Goal: Information Seeking & Learning: Understand process/instructions

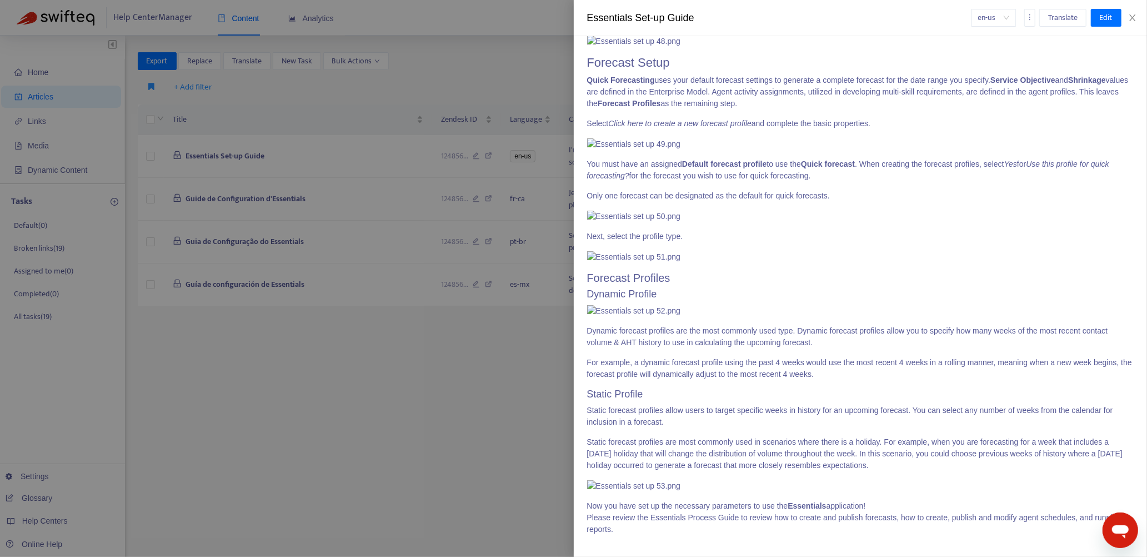
scroll to position [5560, 0]
drag, startPoint x: 587, startPoint y: 130, endPoint x: 1117, endPoint y: 113, distance: 530.3
copy span "In the pop-up: Enter the Interval name that will appear on schedules. Enter the…"
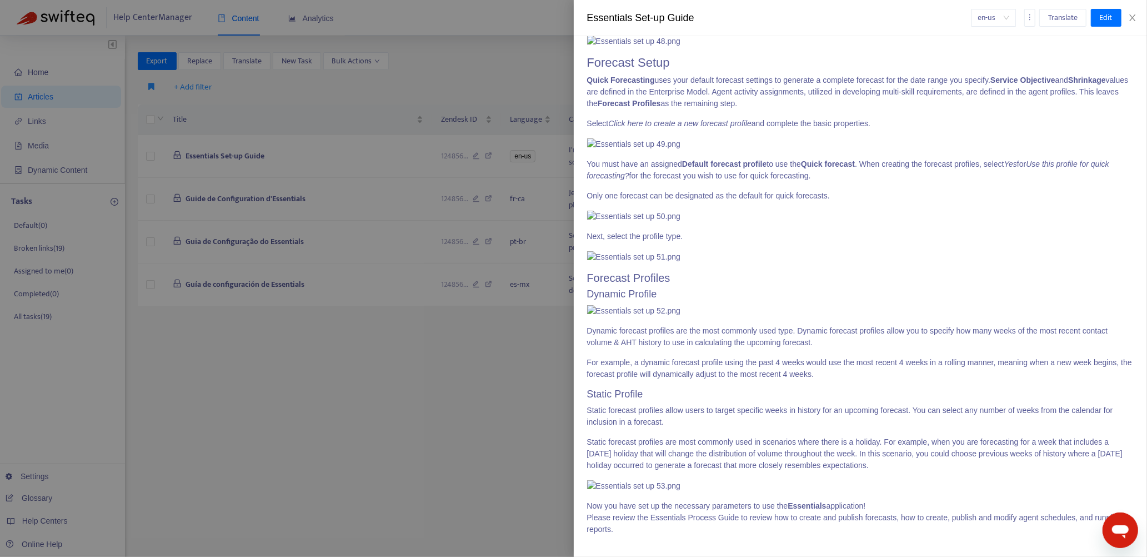
scroll to position [6125, 0]
drag, startPoint x: 588, startPoint y: 140, endPoint x: 1093, endPoint y: 64, distance: 510.6
copy span "Loremips Dolorsita Con adipiscing el se doeiu temporin ut lab etdolore magnaali…"
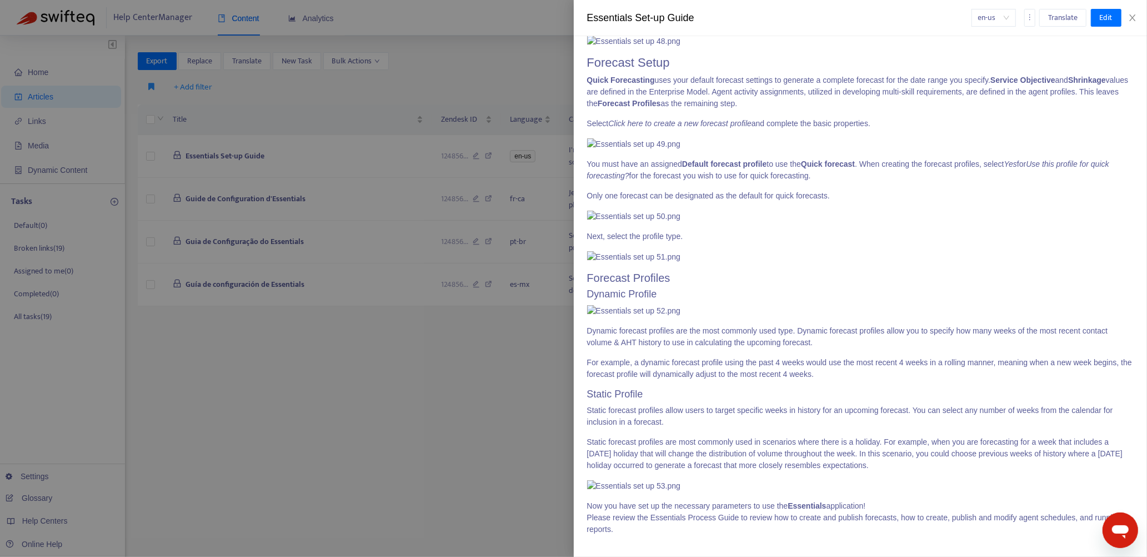
drag, startPoint x: 587, startPoint y: 143, endPoint x: 846, endPoint y: 203, distance: 265.2
copy span "Lorem Ipsumdol Sitametco A elits doeiusmo temporin utl etd magnaaliq enimadmin—…"
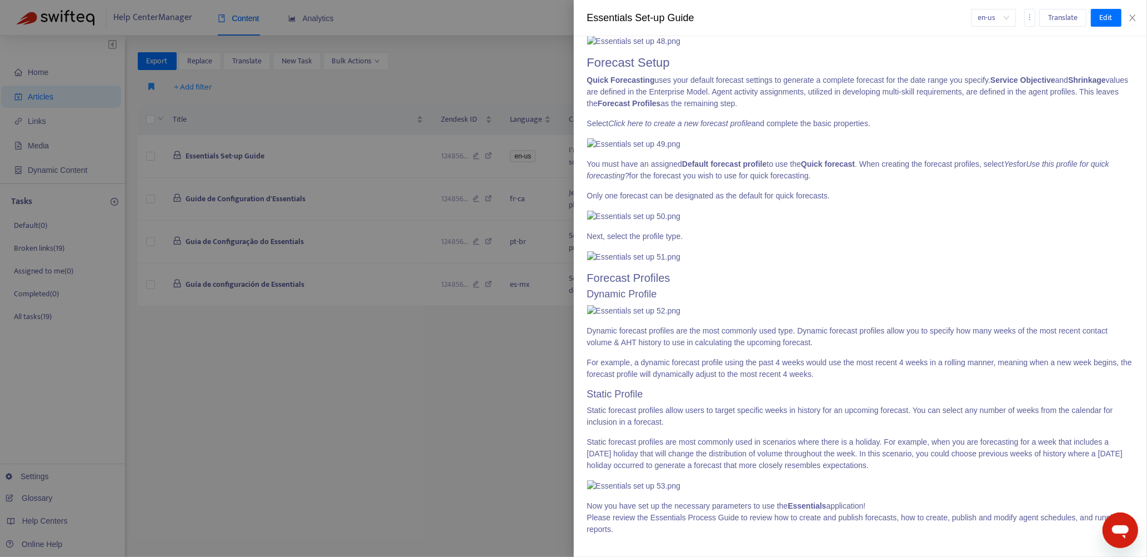
scroll to position [7880, 0]
drag, startPoint x: 587, startPoint y: 108, endPoint x: 721, endPoint y: 193, distance: 158.1
copy span "Rotating Schedule Template A Rotating schedule template has the following behav…"
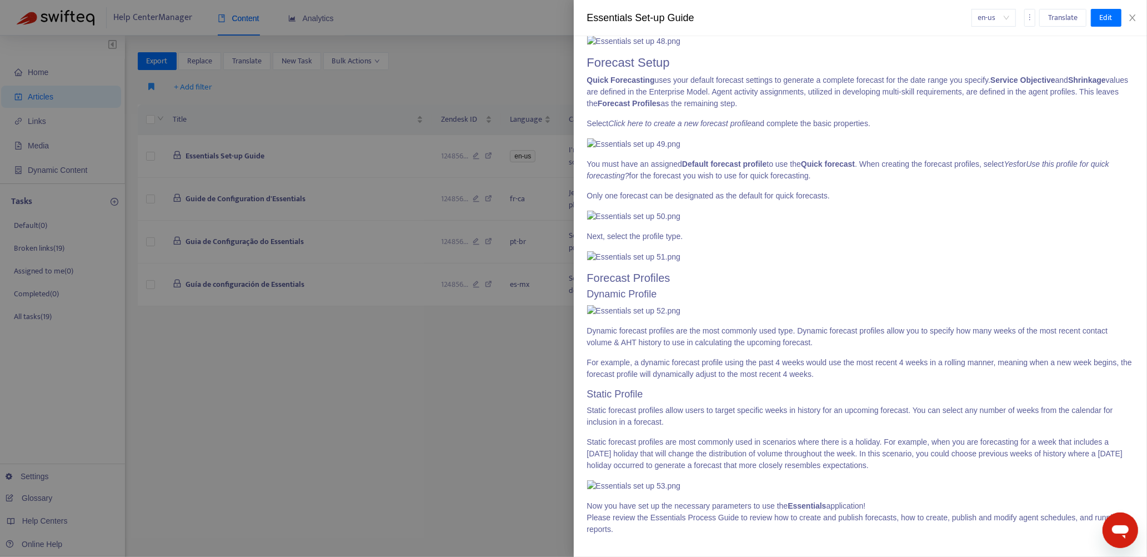
drag, startPoint x: 588, startPoint y: 72, endPoint x: 838, endPoint y: 379, distance: 396.5
copy span "Loremi Dolor Sitam con adipi elit se doe tempor in Utlaboreet : 3. Dolore magna…"
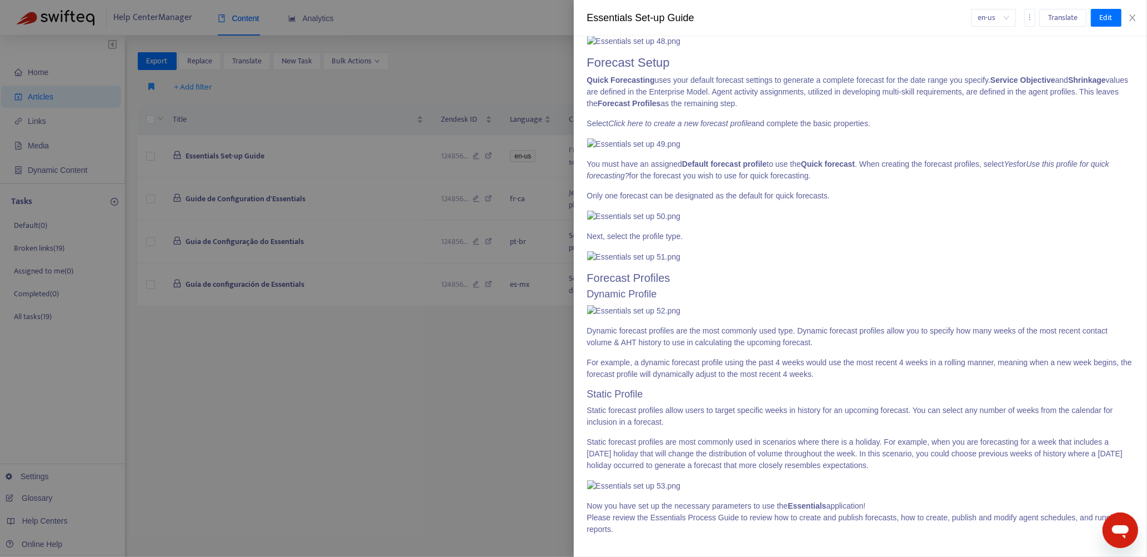
drag, startPoint x: 588, startPoint y: 85, endPoint x: 683, endPoint y: 497, distance: 423.0
copy span "Loremipsum Dolor sitametcon adipis eli se doeiu/tempor incidid utlaboreetd magn…"
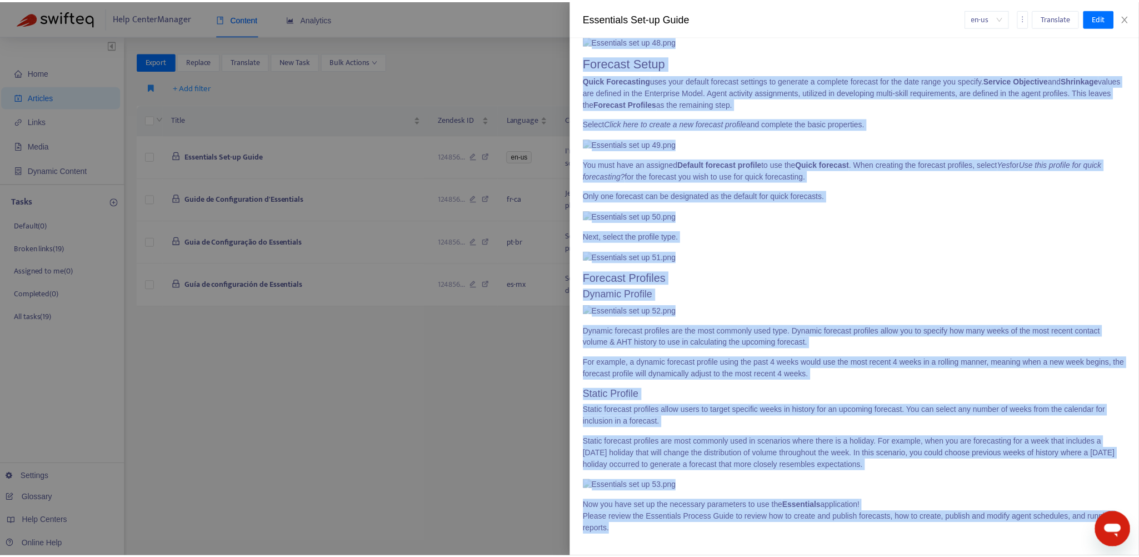
scroll to position [12766, 0]
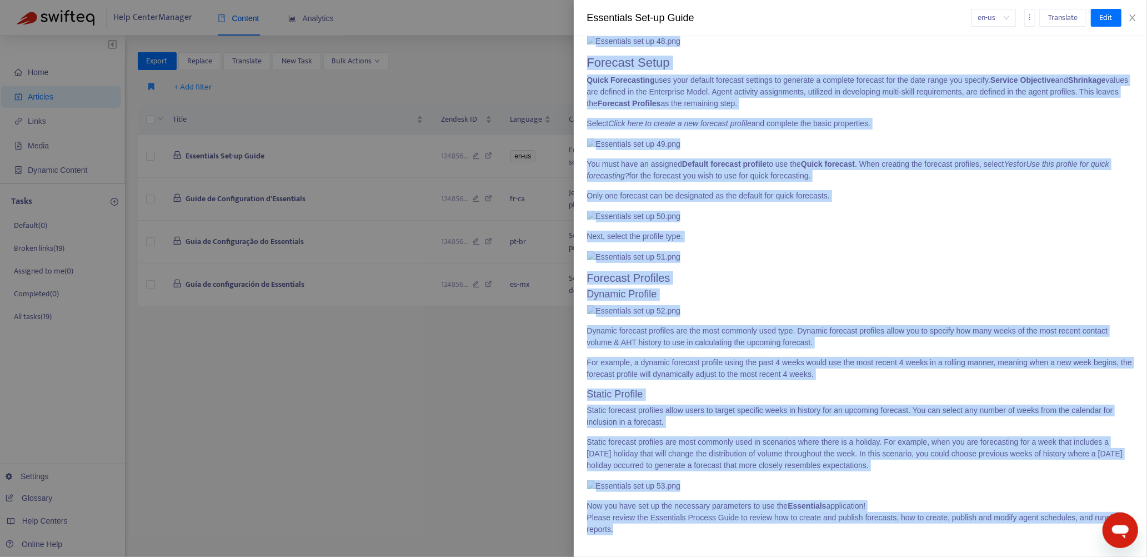
drag, startPoint x: 588, startPoint y: 246, endPoint x: 713, endPoint y: 554, distance: 332.7
click at [713, 554] on div "I'm a workforce analyst or scheduler > Essentials Version Last edited at [DATE]…" at bounding box center [861, 296] width 574 height 521
copy span "Loremipsu dolor Sitametco Adipi el seddo eiu tem incid utl Etdol’m aliqu enima …"
click at [1134, 13] on button "Close" at bounding box center [1133, 18] width 16 height 11
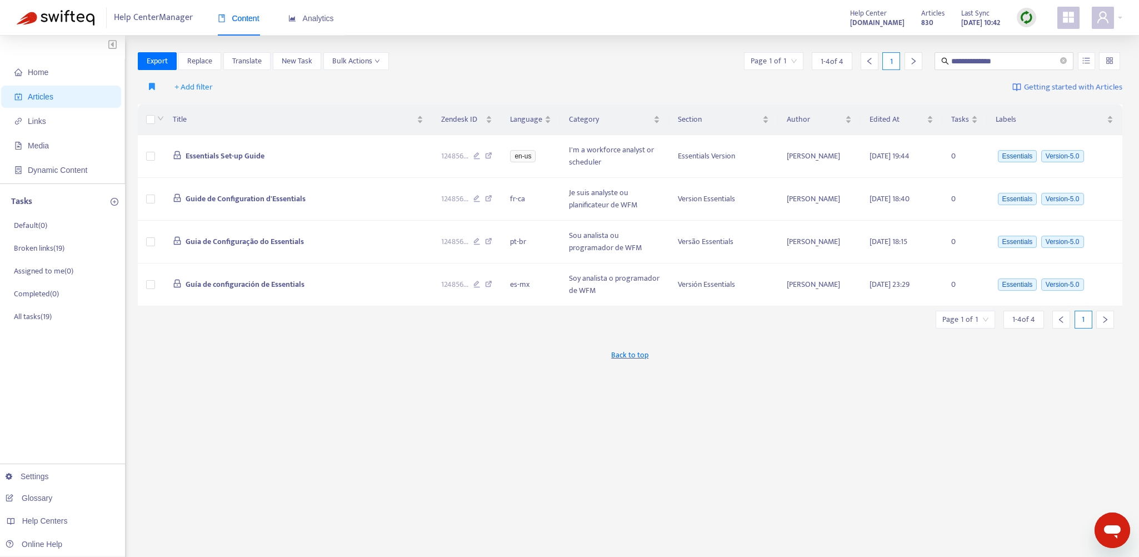
click at [1025, 18] on img at bounding box center [1026, 18] width 14 height 14
click at [1051, 39] on link "Quick Sync" at bounding box center [1049, 40] width 47 height 13
